Goal: Navigation & Orientation: Go to known website

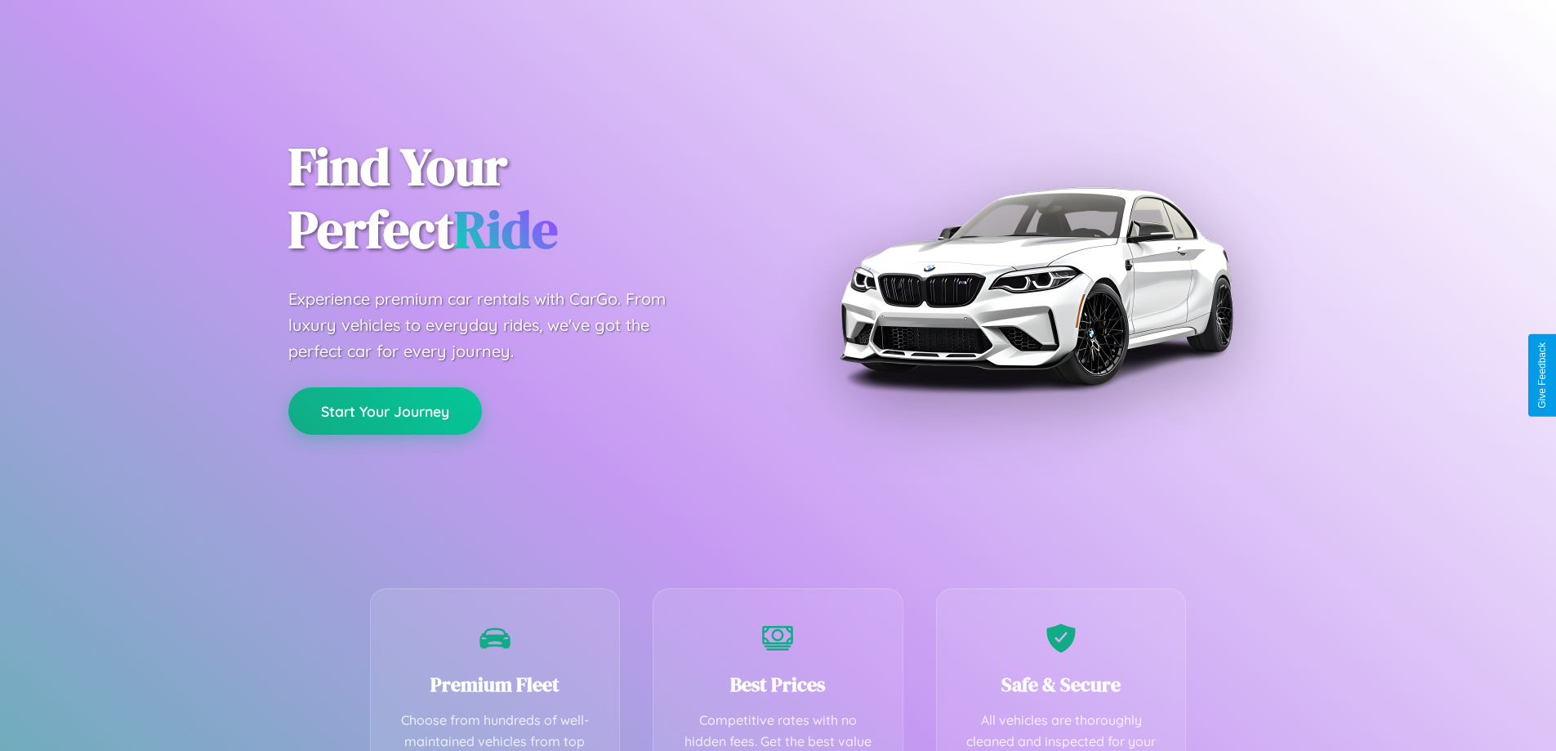
click at [385, 411] on button "Start Your Journey" at bounding box center [385, 410] width 194 height 47
click at [385, 410] on button "Start Your Journey" at bounding box center [385, 410] width 194 height 47
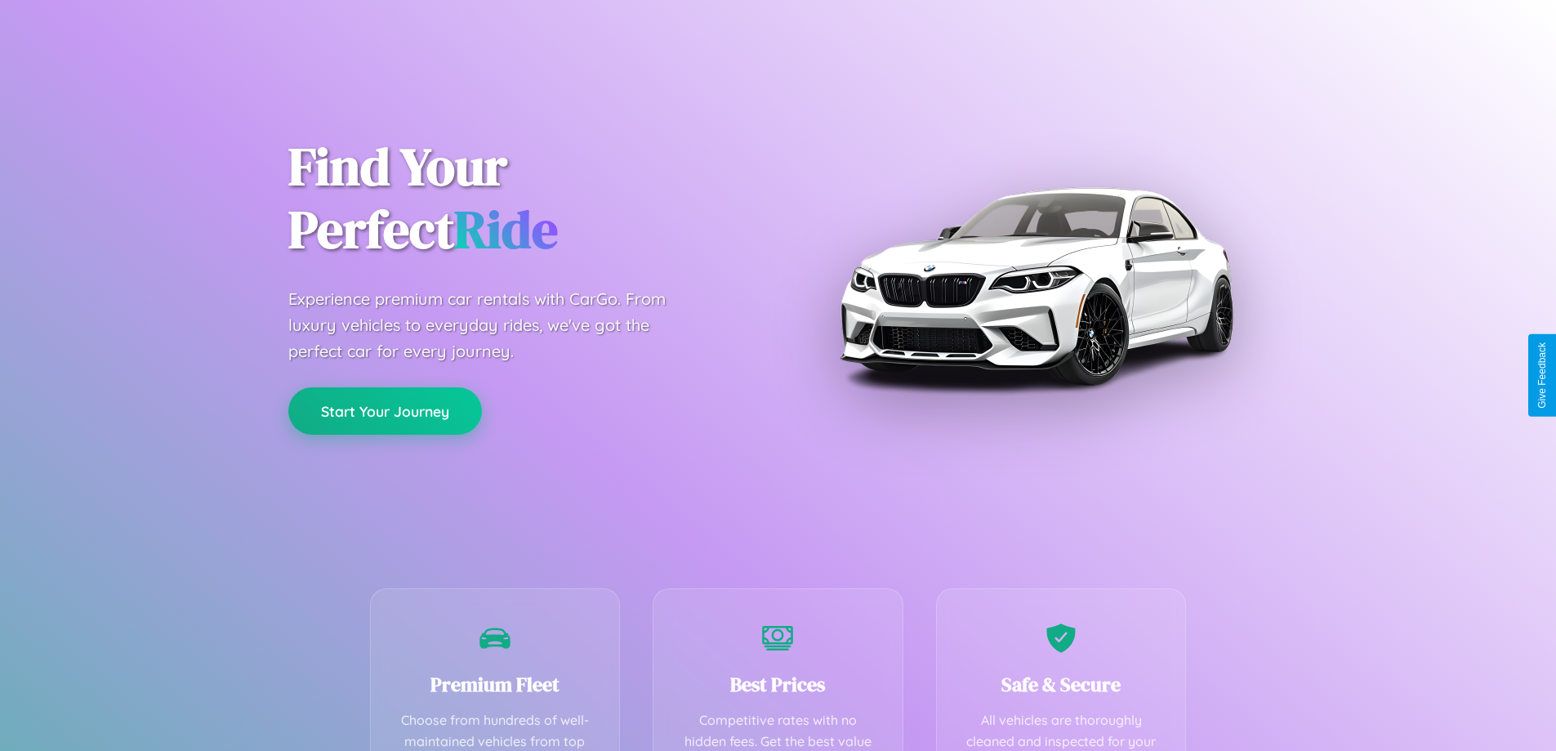
click at [385, 410] on button "Start Your Journey" at bounding box center [385, 410] width 194 height 47
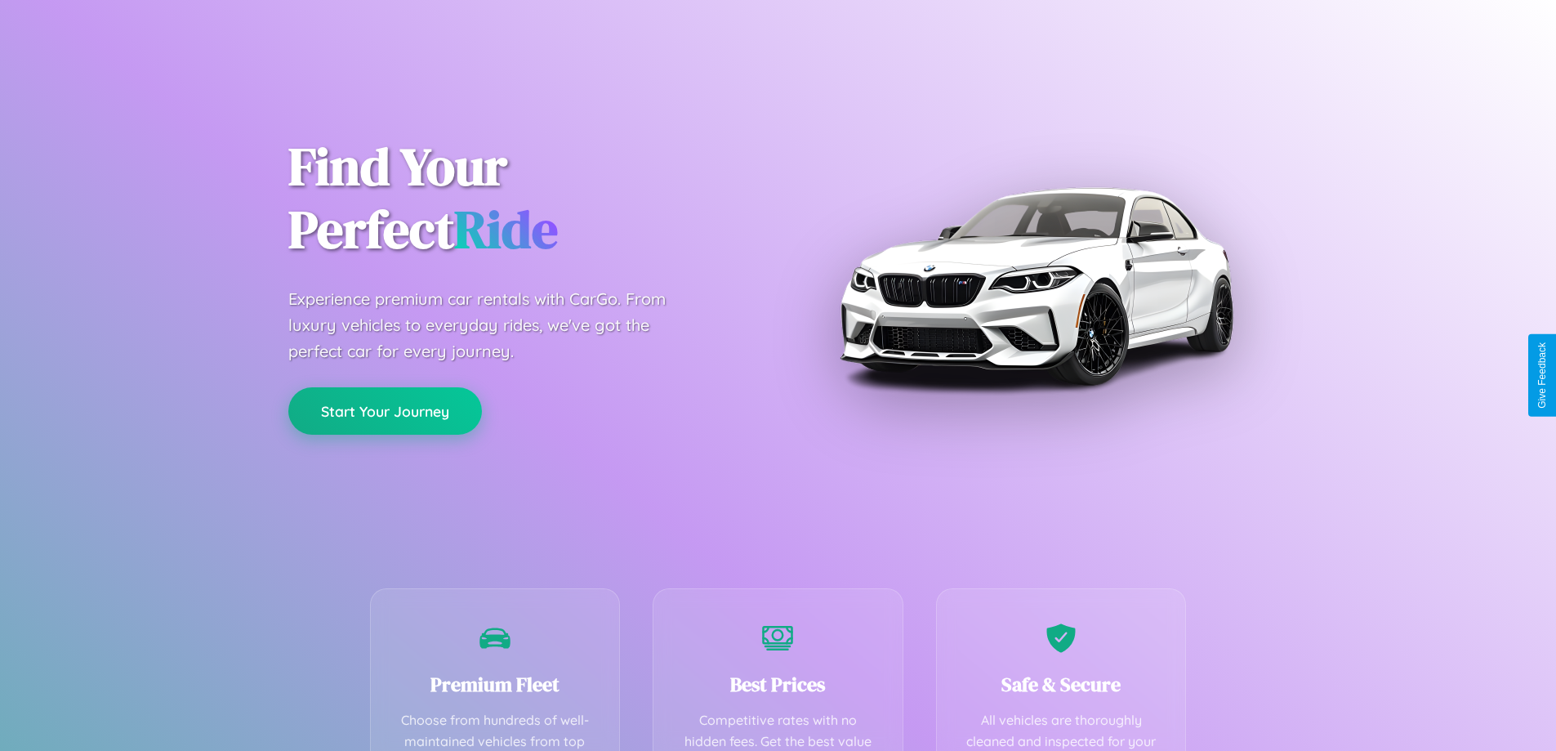
click at [385, 410] on button "Start Your Journey" at bounding box center [385, 410] width 194 height 47
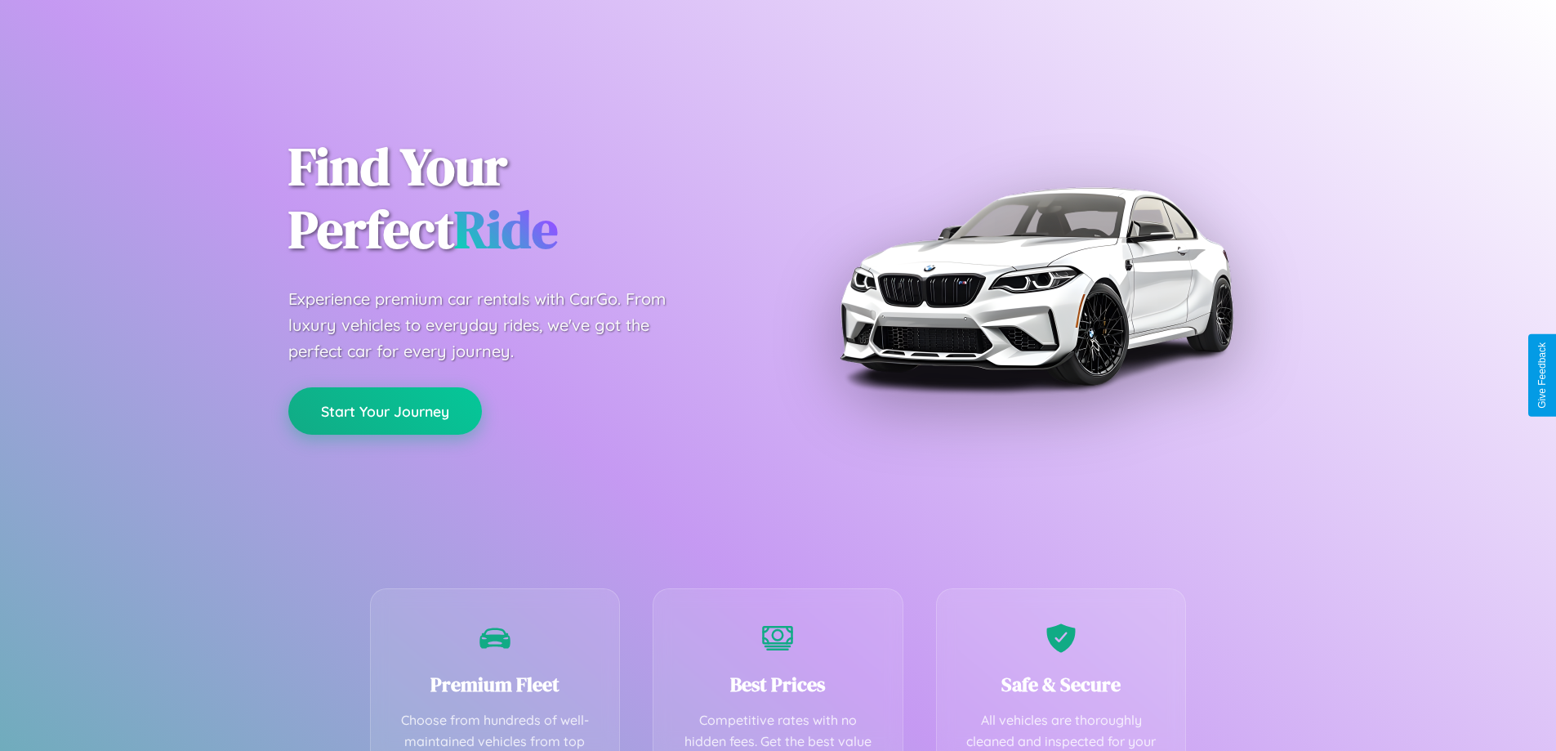
click at [385, 410] on button "Start Your Journey" at bounding box center [385, 410] width 194 height 47
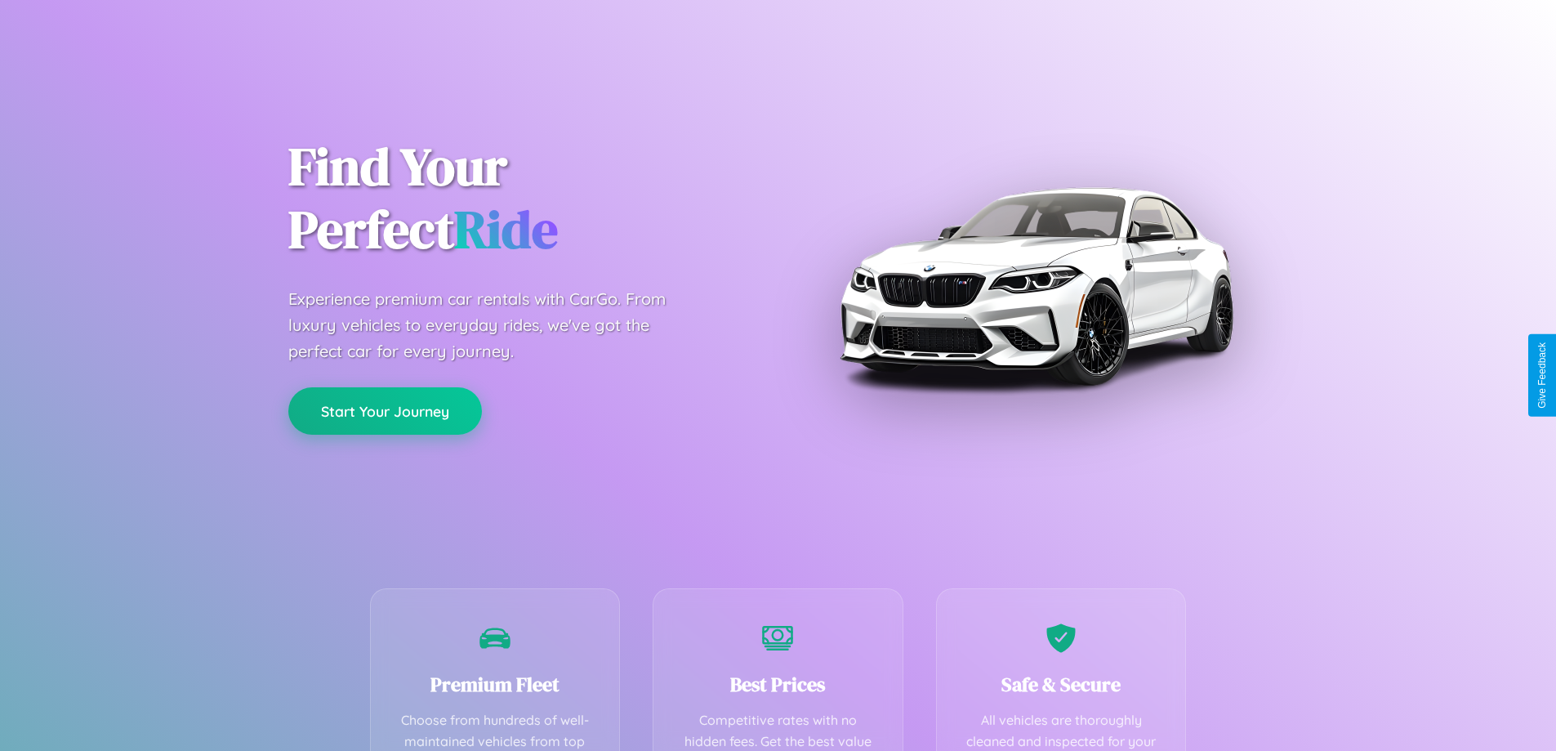
click at [385, 410] on button "Start Your Journey" at bounding box center [385, 410] width 194 height 47
